Goal: Information Seeking & Learning: Learn about a topic

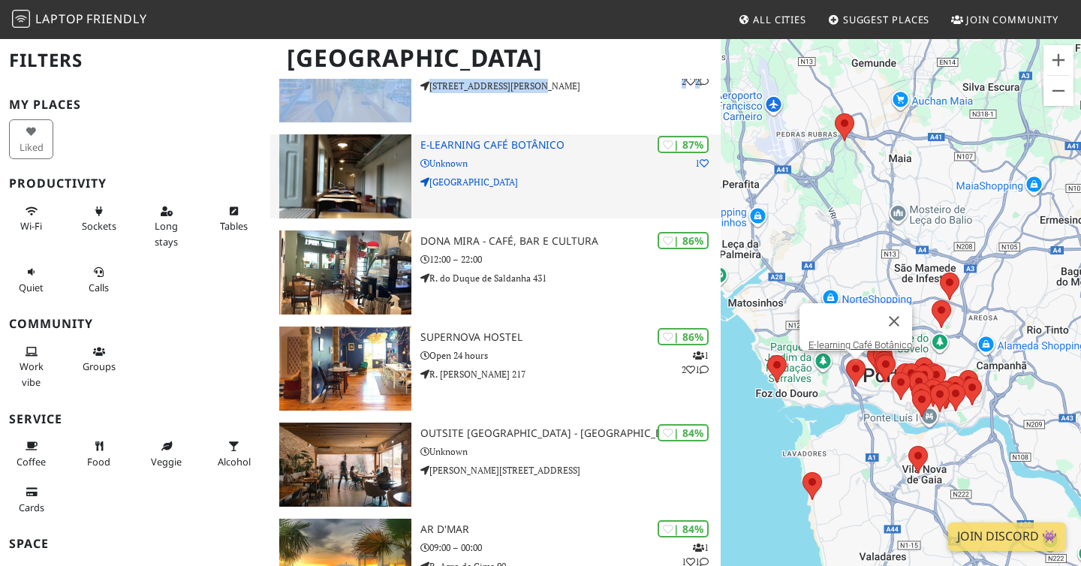
scroll to position [379, 0]
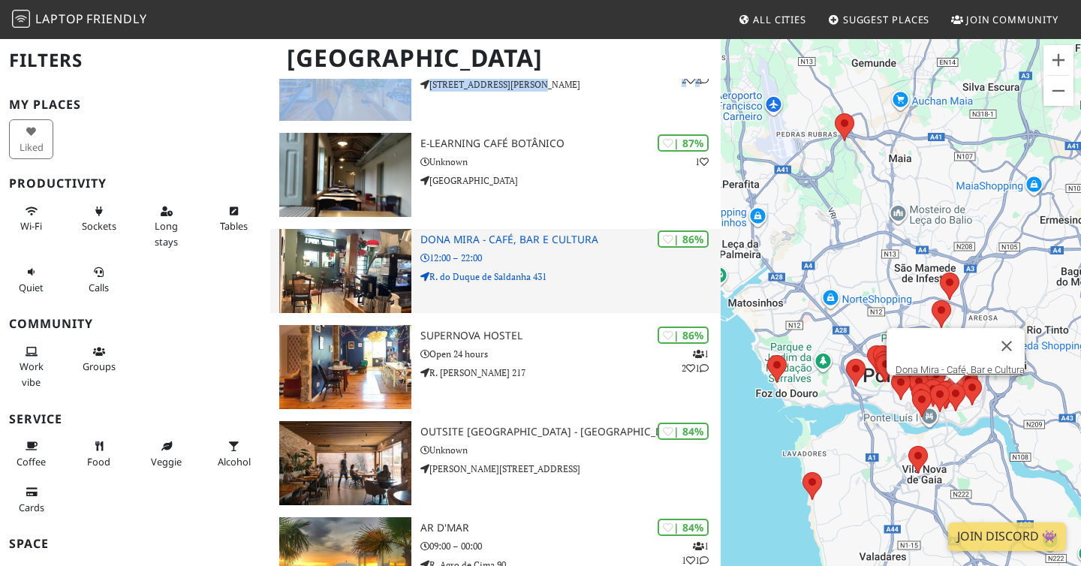
click at [576, 256] on p "12:00 – 22:00" at bounding box center [570, 258] width 300 height 14
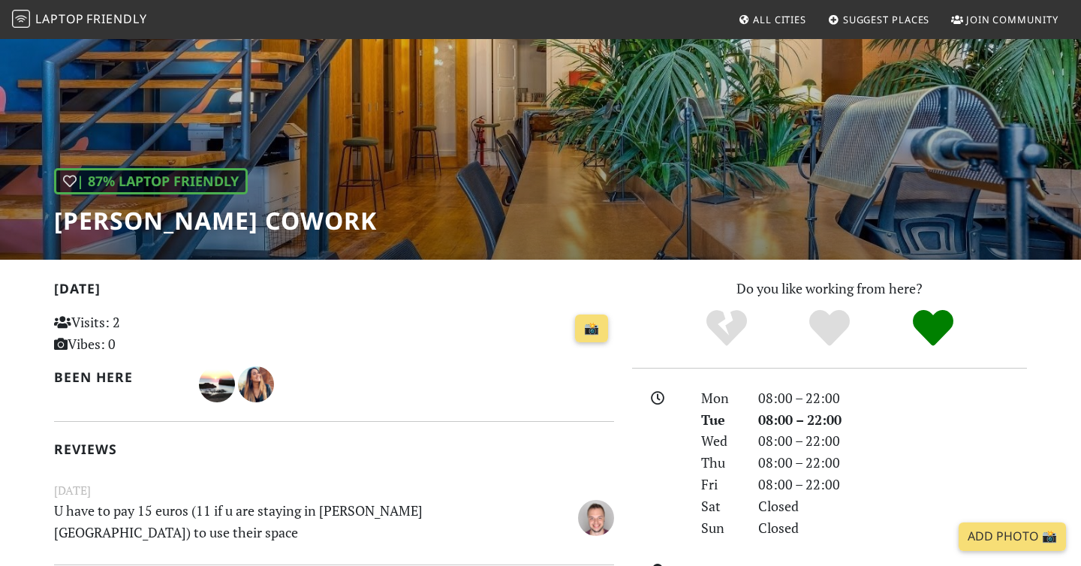
scroll to position [19, 0]
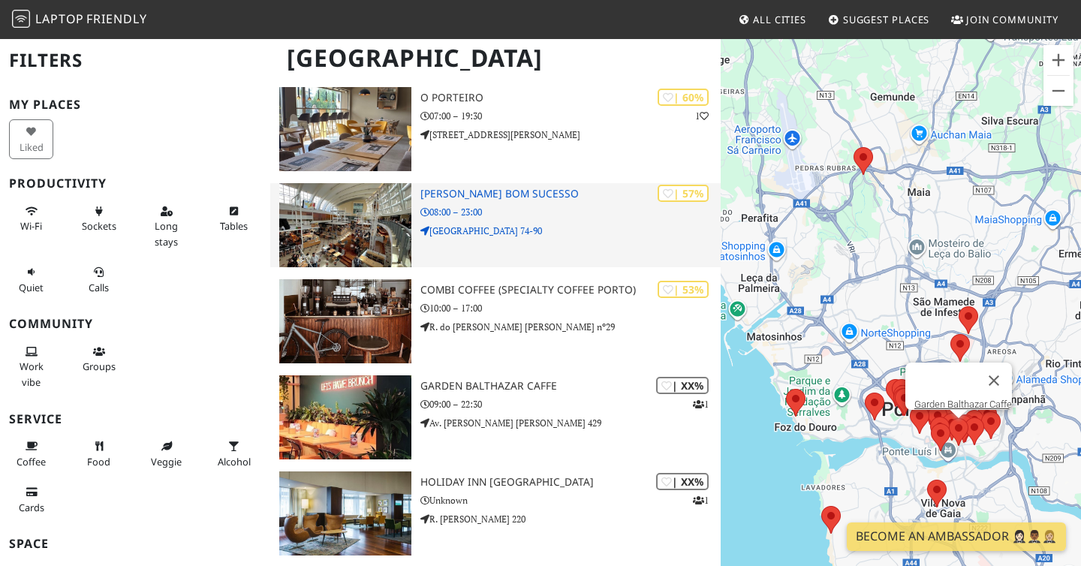
scroll to position [2731, 0]
